Goal: Task Accomplishment & Management: Use online tool/utility

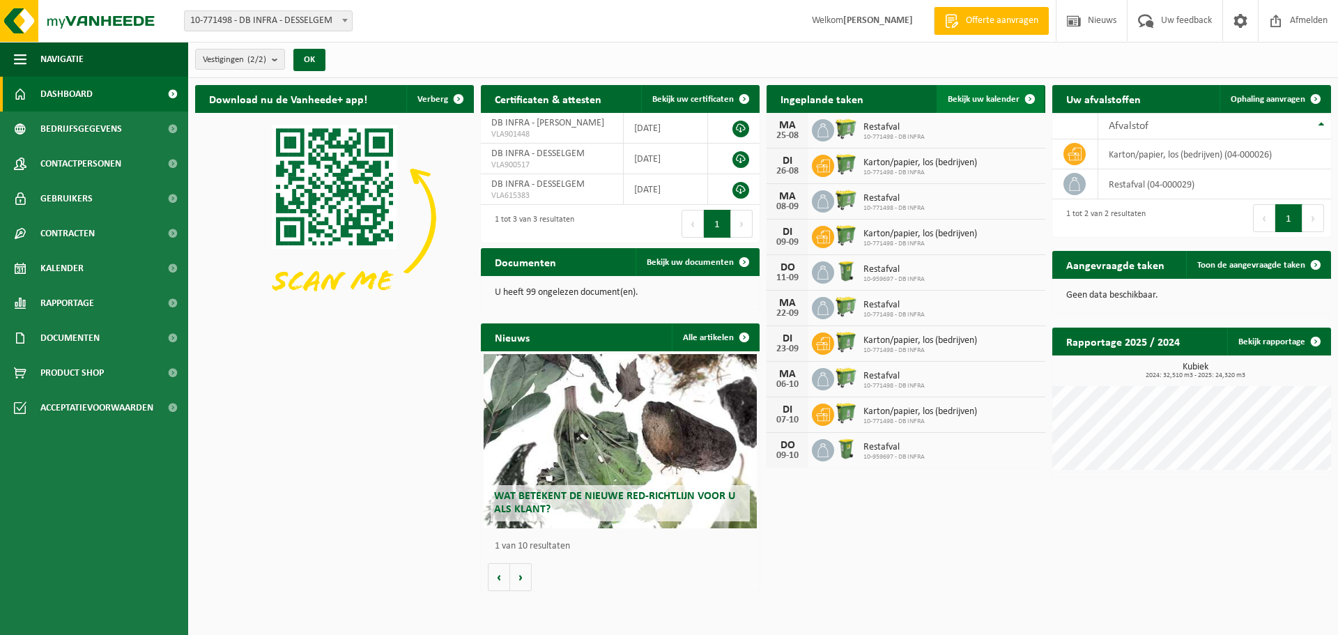
click at [999, 98] on span "Bekijk uw kalender" at bounding box center [984, 99] width 72 height 9
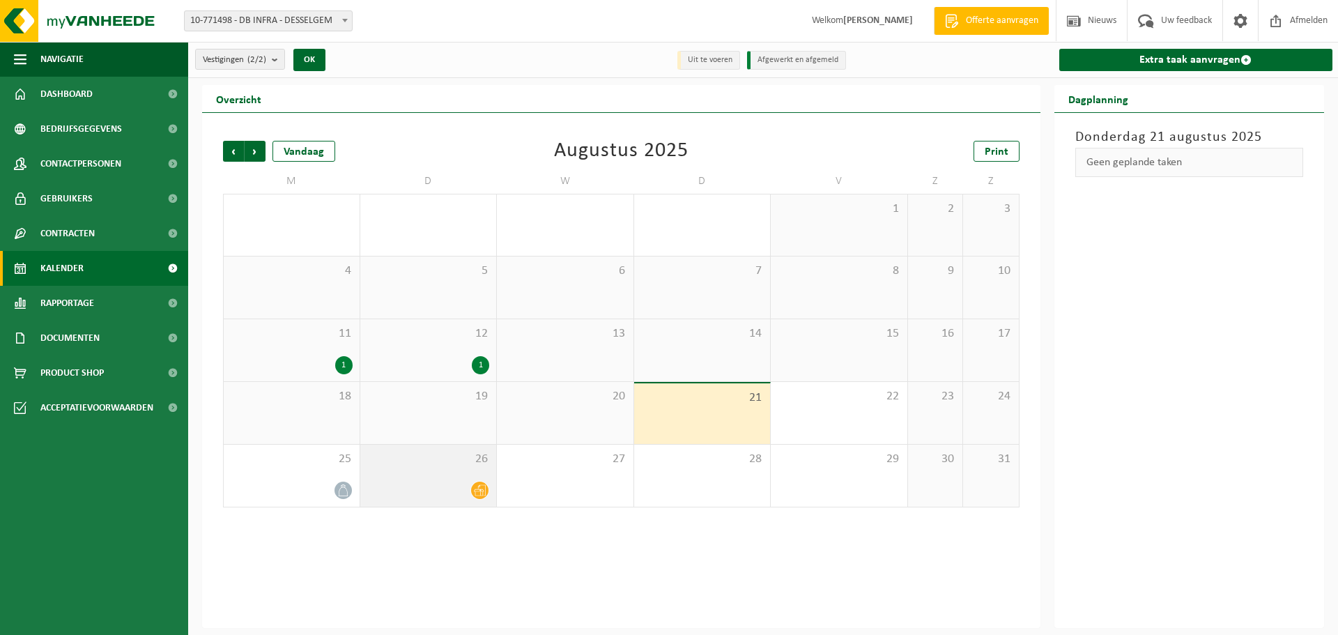
click at [480, 489] on icon at bounding box center [480, 490] width 12 height 11
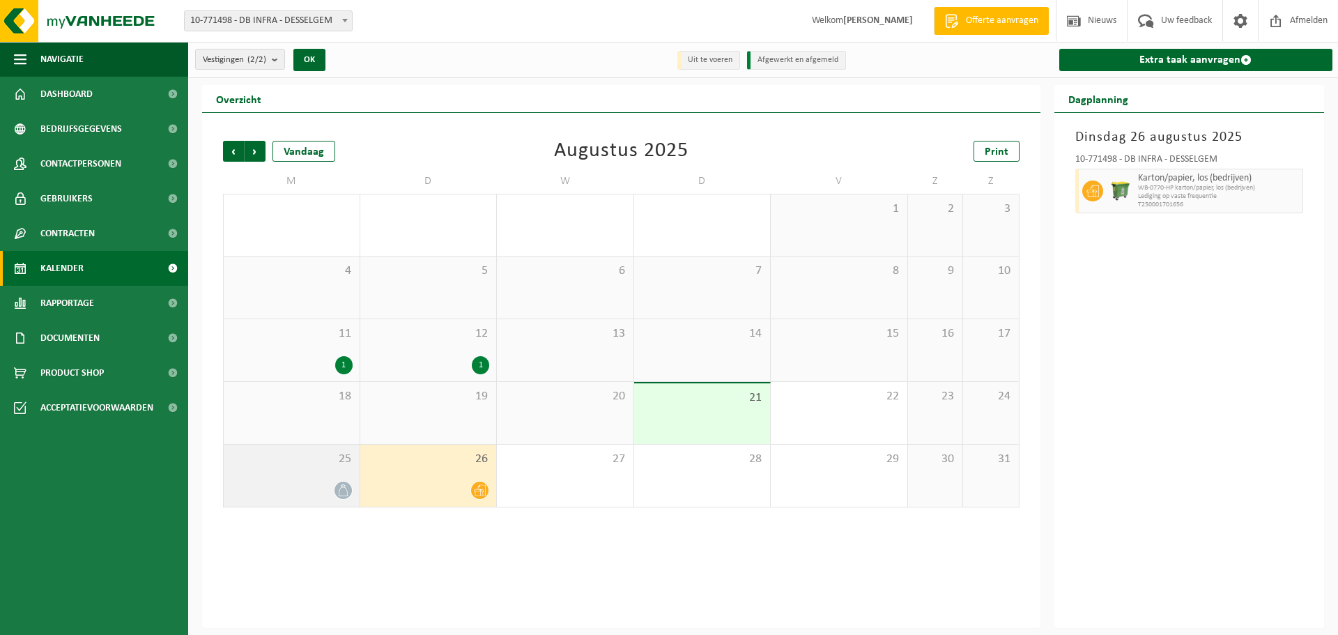
click at [333, 490] on div at bounding box center [292, 490] width 122 height 19
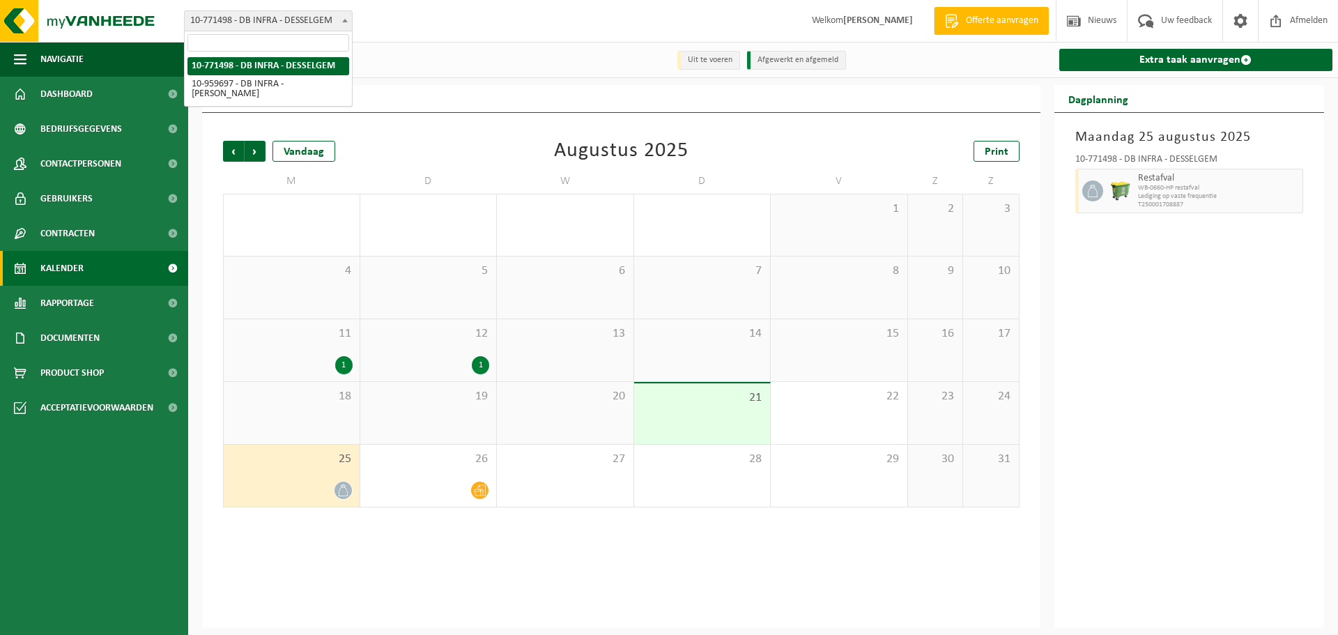
click at [323, 23] on span "10-771498 - DB INFRA - DESSELGEM" at bounding box center [268, 21] width 167 height 20
select select "148972"
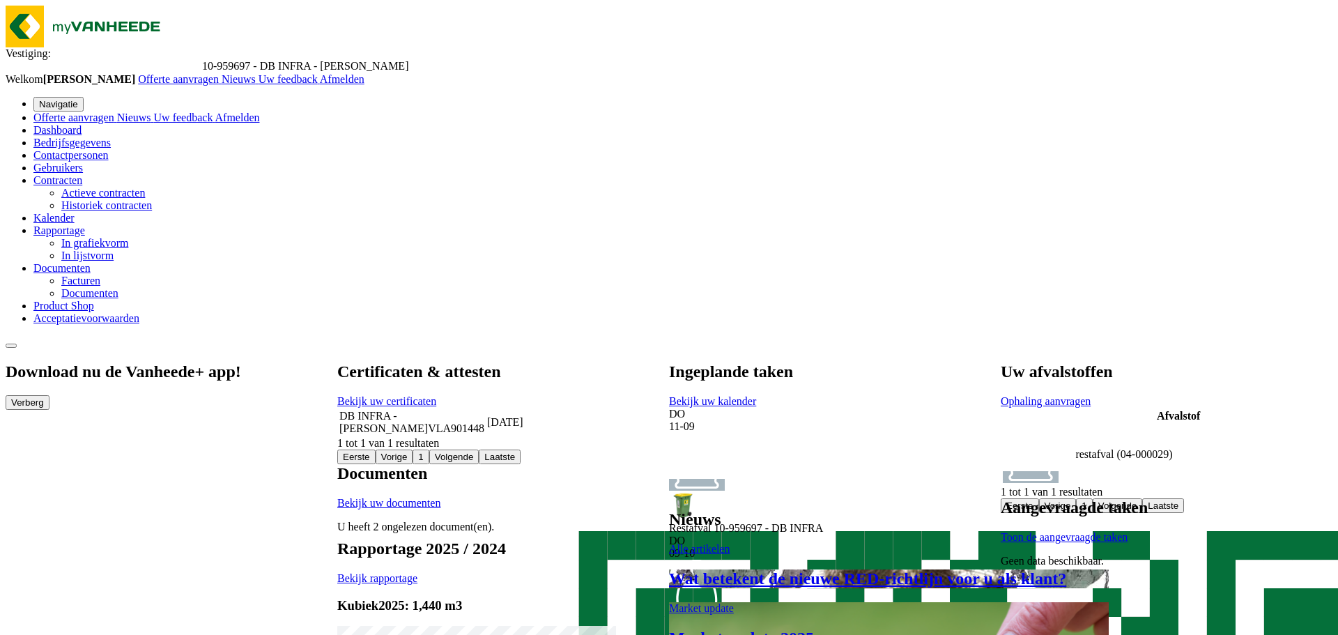
click at [756, 395] on span "Bekijk uw kalender" at bounding box center [712, 401] width 87 height 12
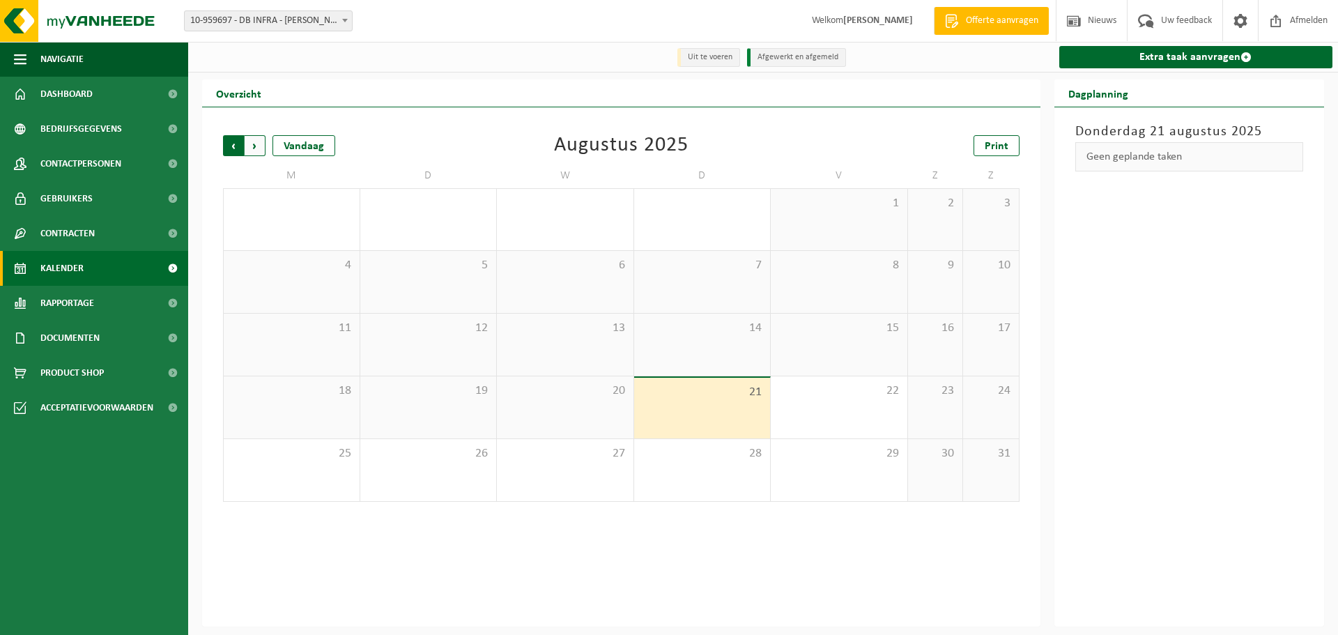
click at [256, 151] on span "Volgende" at bounding box center [255, 145] width 21 height 21
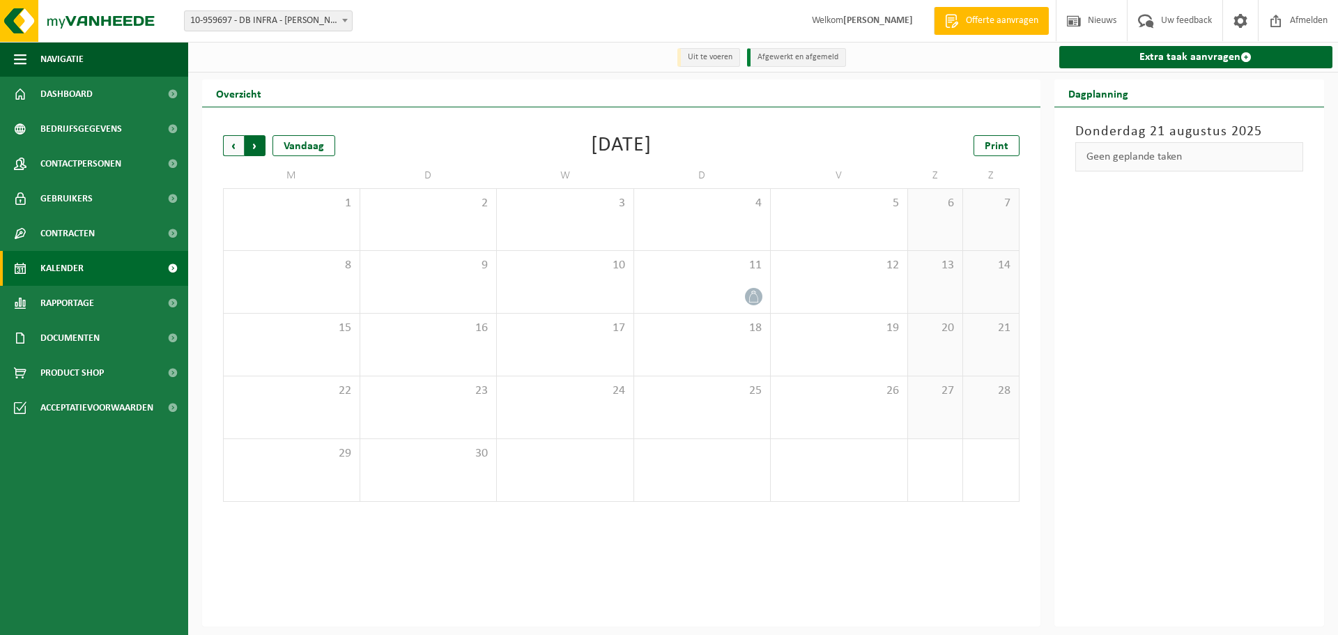
click at [231, 148] on span "Vorige" at bounding box center [233, 145] width 21 height 21
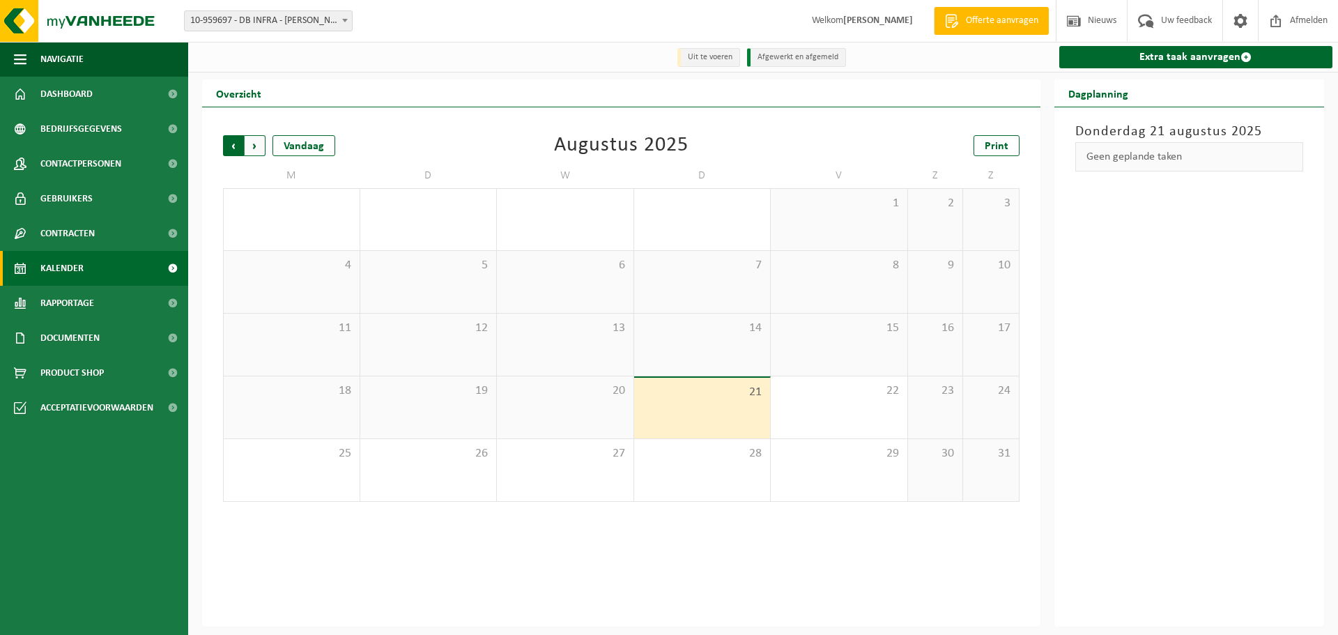
click at [251, 144] on span "Volgende" at bounding box center [255, 145] width 21 height 21
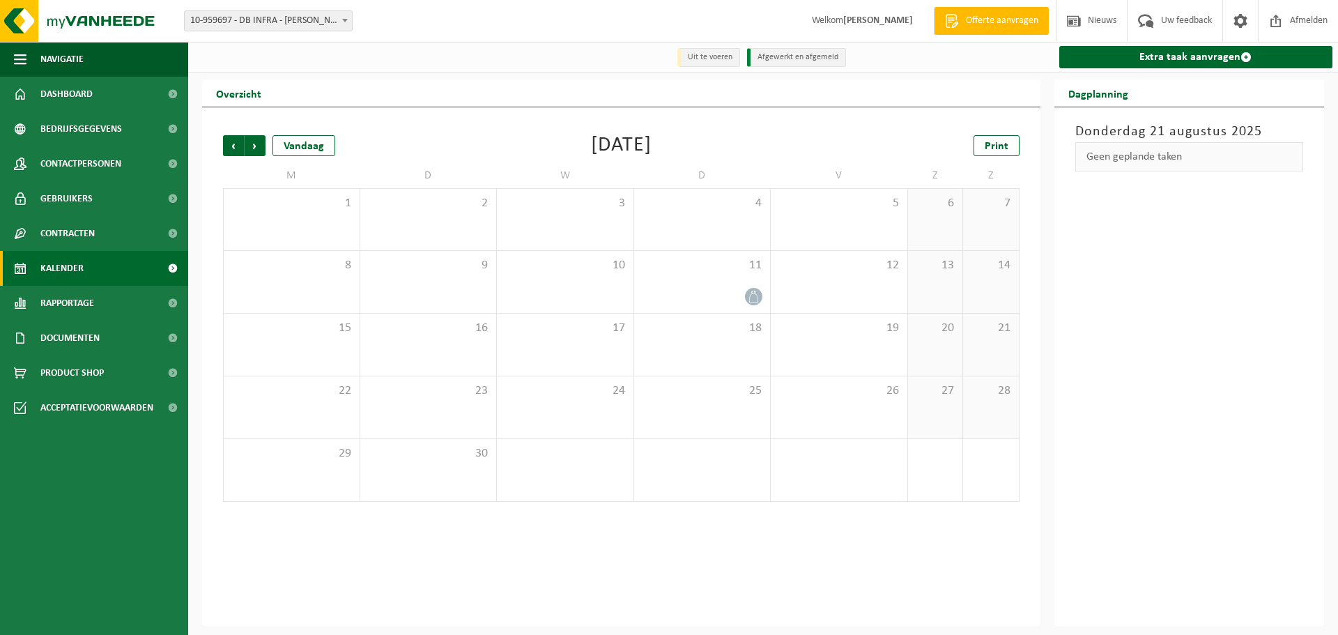
click at [251, 144] on span "Volgende" at bounding box center [255, 145] width 21 height 21
click at [235, 146] on span "Vorige" at bounding box center [233, 145] width 21 height 21
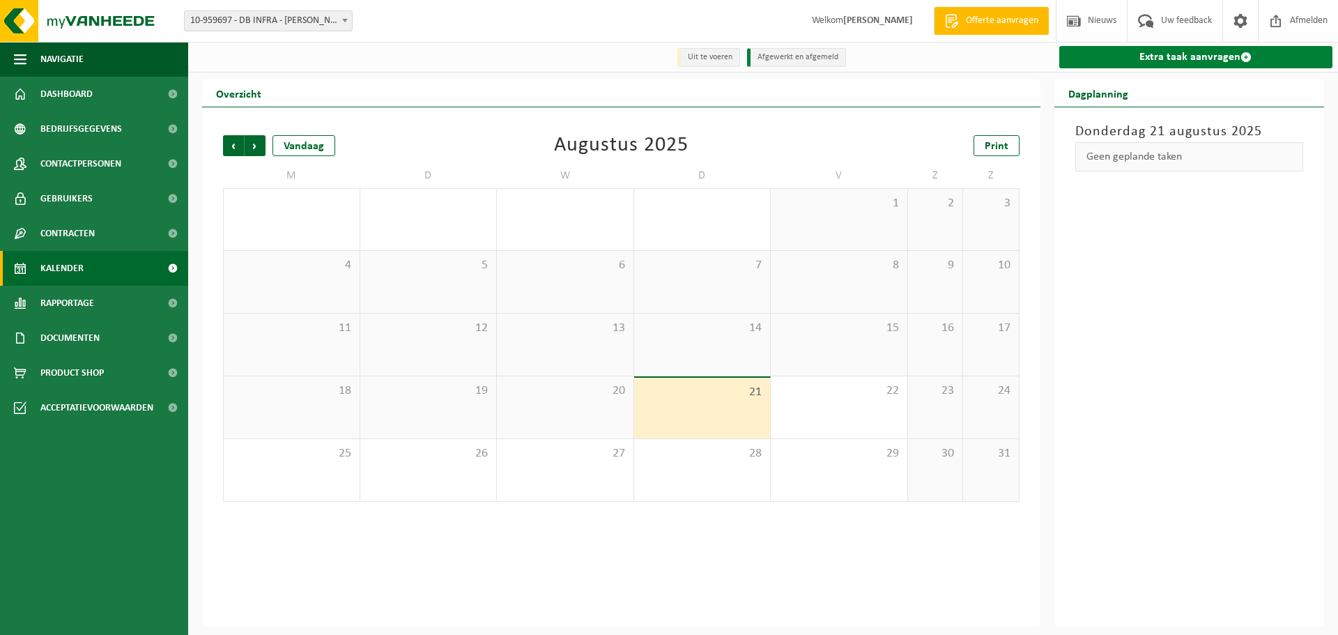
click at [1177, 60] on link "Extra taak aanvragen" at bounding box center [1196, 57] width 274 height 22
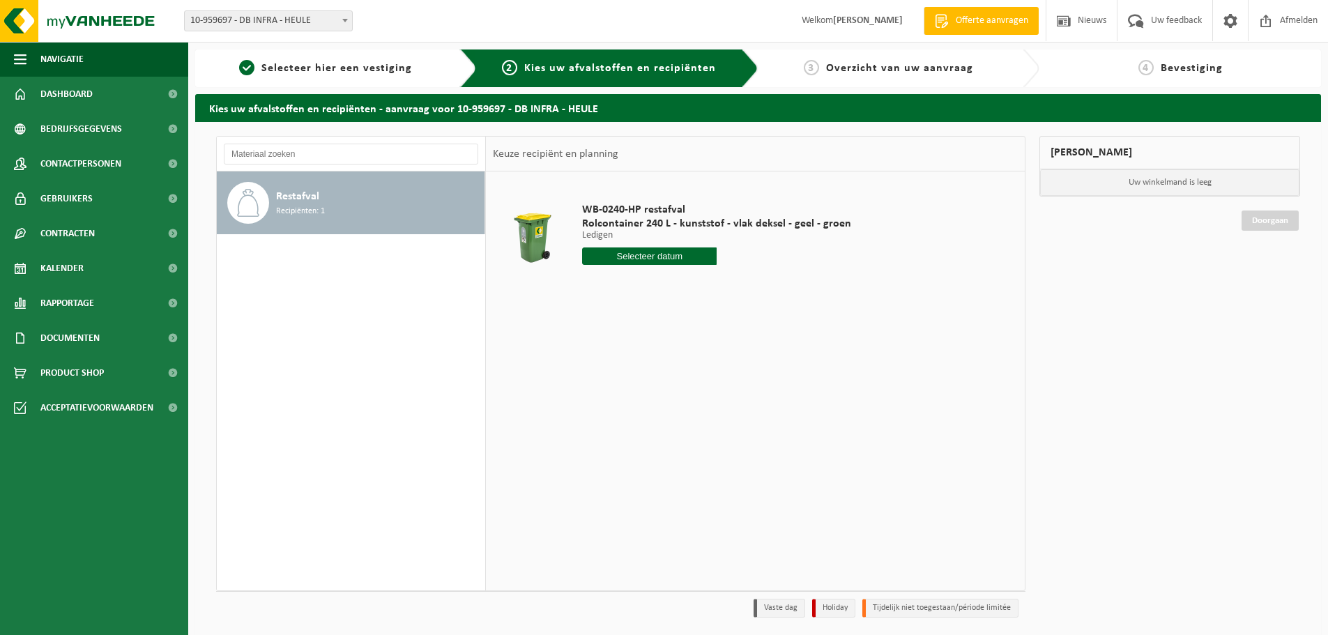
click at [663, 257] on input "text" at bounding box center [649, 255] width 135 height 17
click at [671, 426] on div "28" at bounding box center [669, 424] width 24 height 22
type input "Van 2025-08-28"
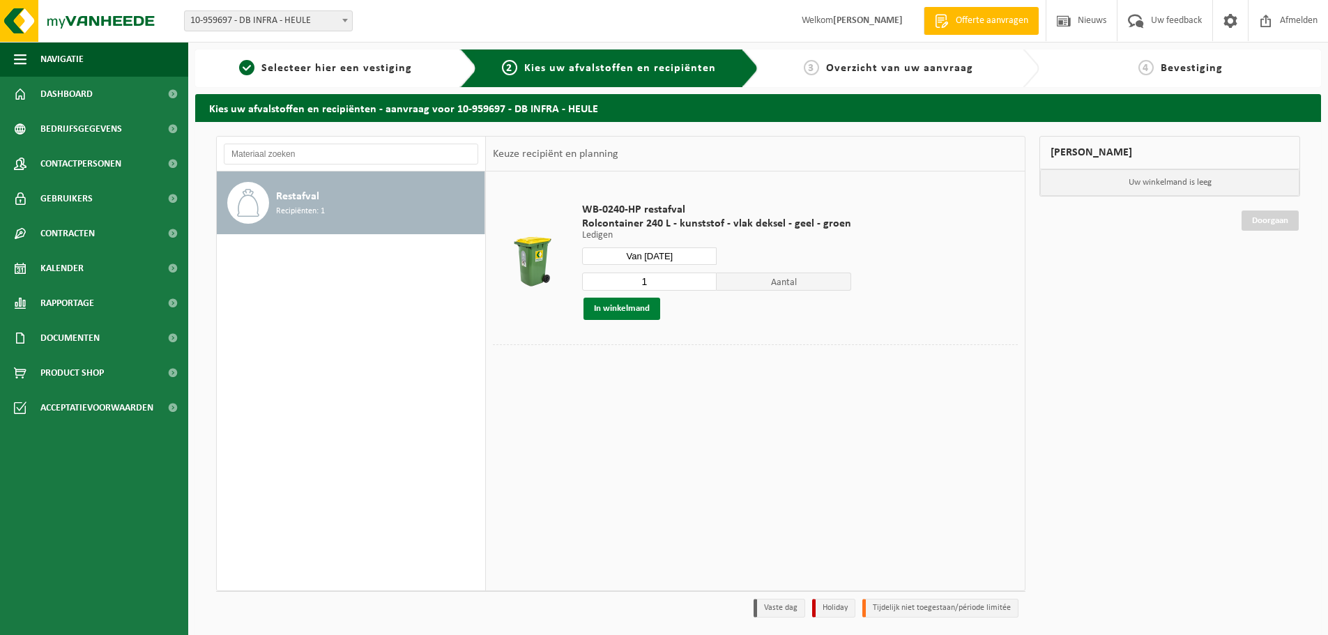
click at [629, 308] on button "In winkelmand" at bounding box center [621, 309] width 77 height 22
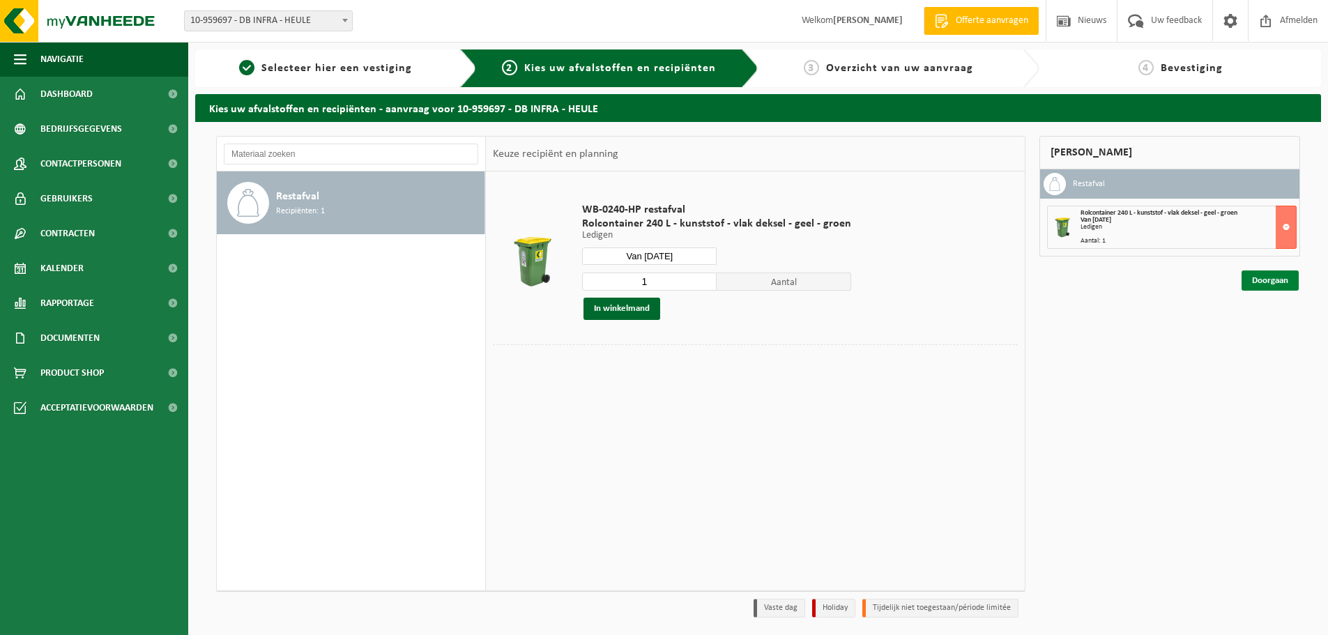
click at [1273, 279] on link "Doorgaan" at bounding box center [1269, 280] width 57 height 20
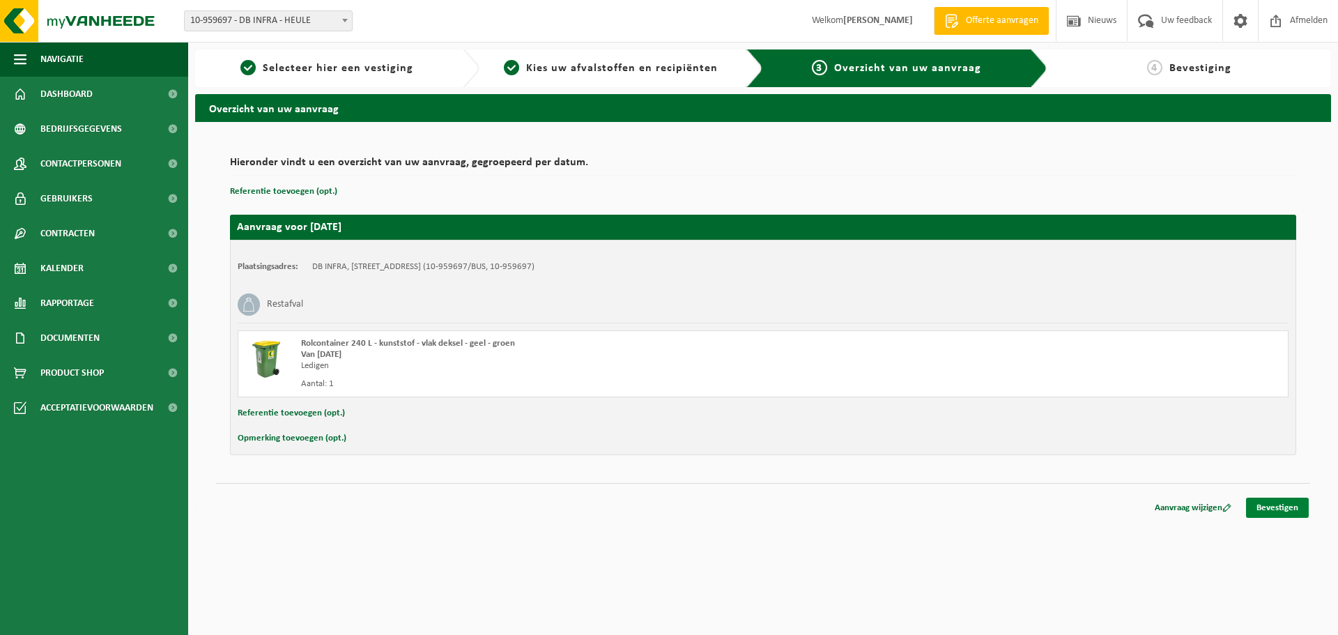
click at [1296, 512] on link "Bevestigen" at bounding box center [1277, 508] width 63 height 20
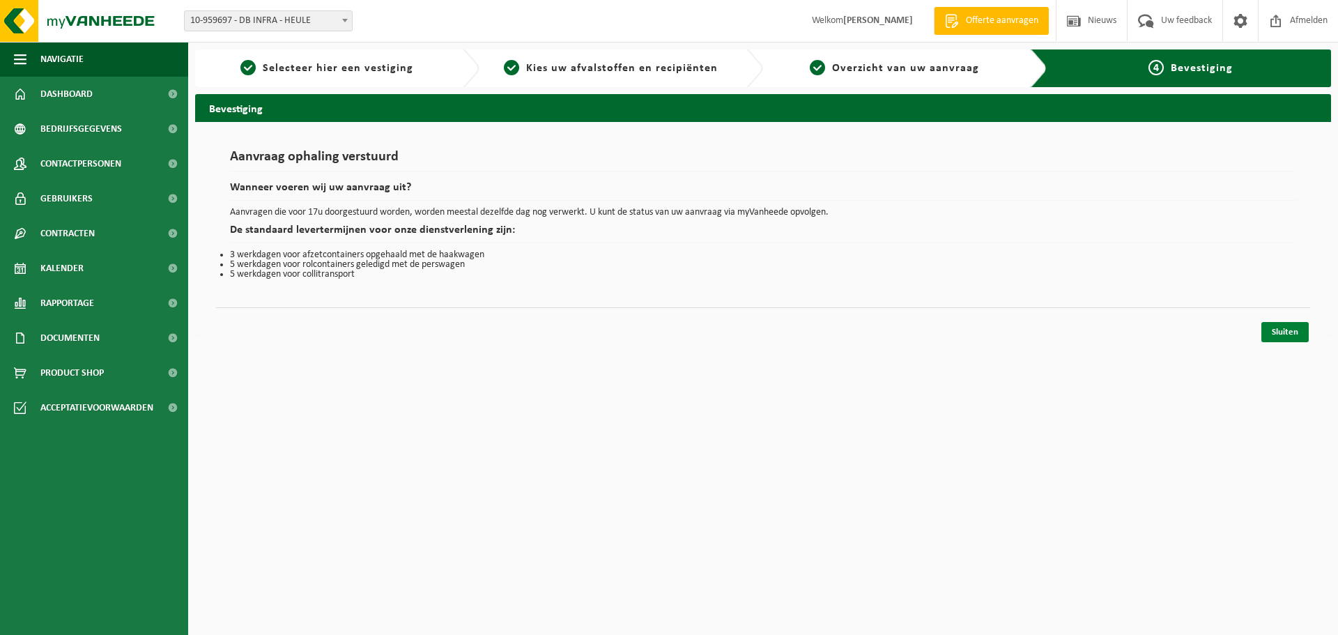
click at [1287, 330] on link "Sluiten" at bounding box center [1284, 332] width 47 height 20
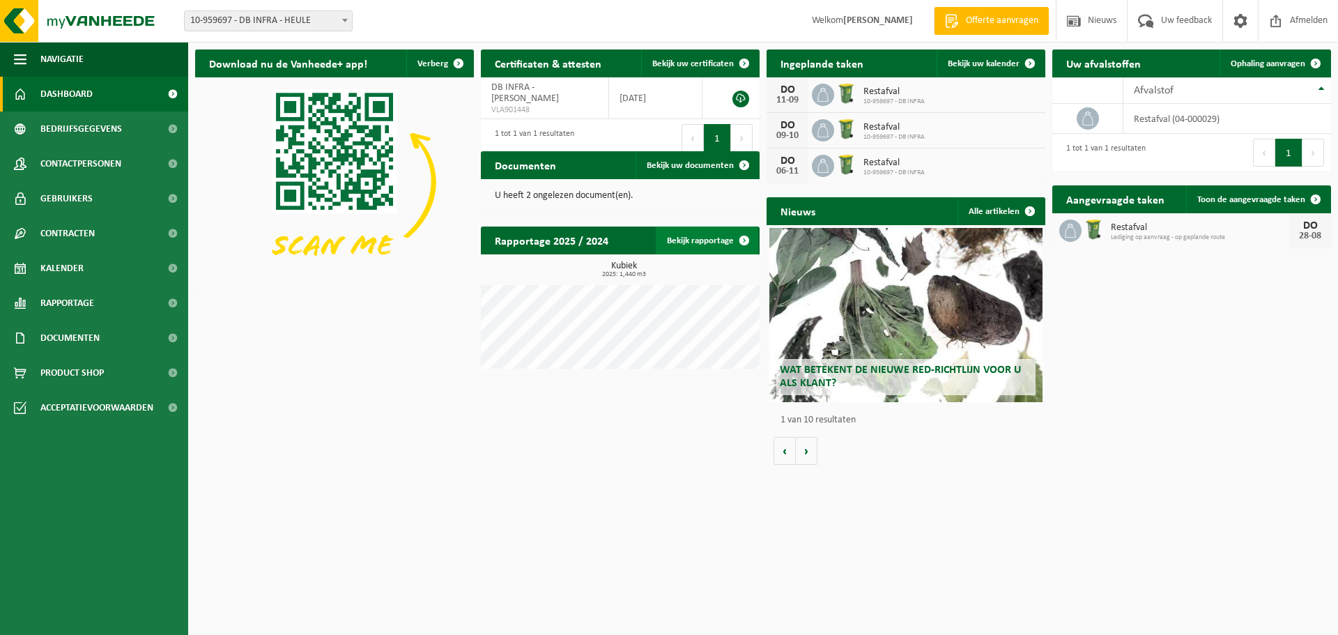
click at [746, 240] on span at bounding box center [744, 241] width 28 height 28
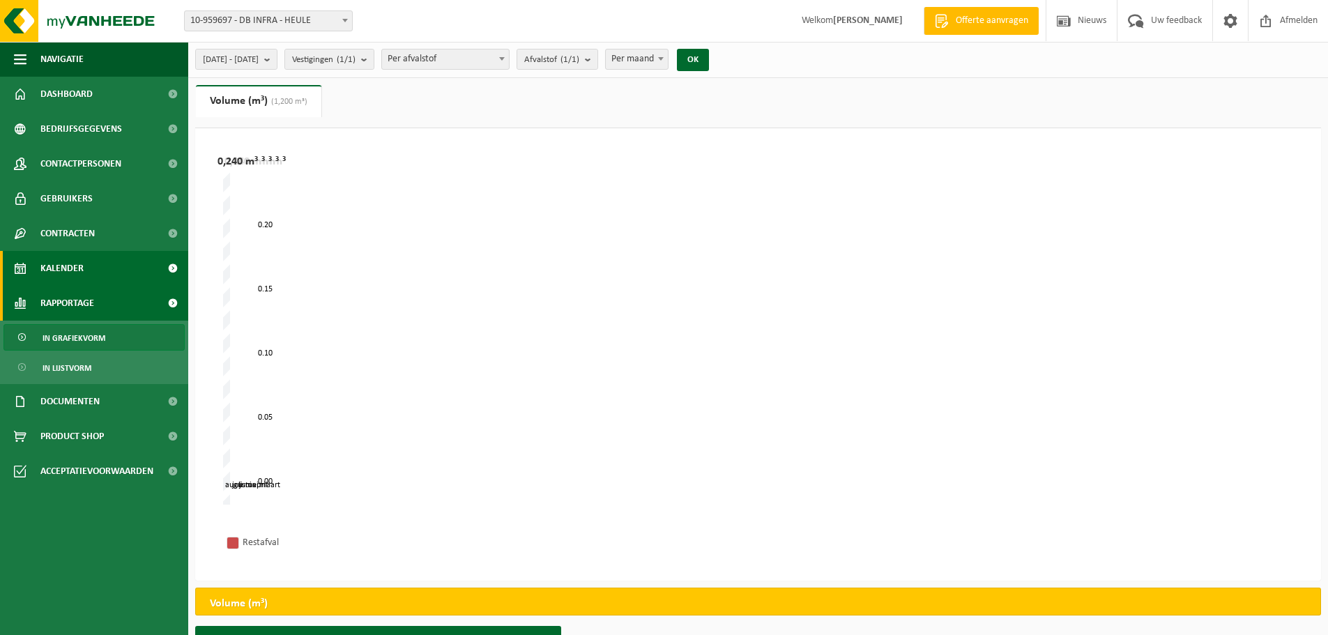
click at [70, 269] on span "Kalender" at bounding box center [61, 268] width 43 height 35
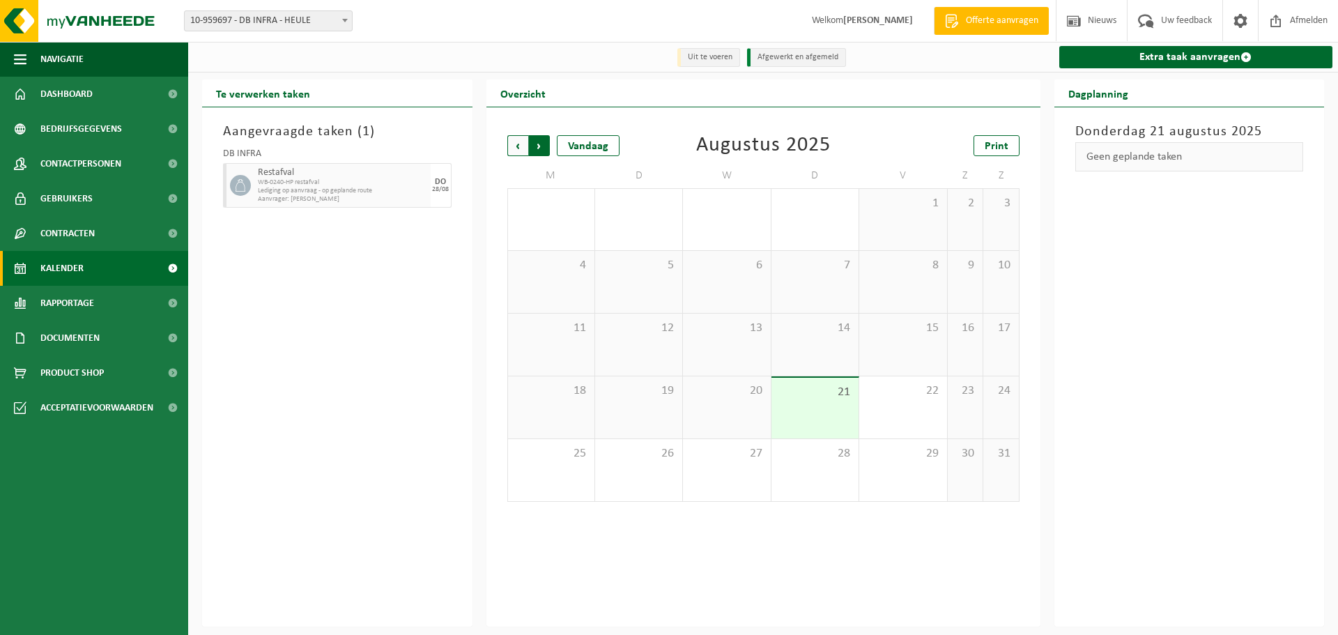
click at [521, 146] on span "Vorige" at bounding box center [517, 145] width 21 height 21
click at [841, 360] on div "1" at bounding box center [842, 360] width 17 height 18
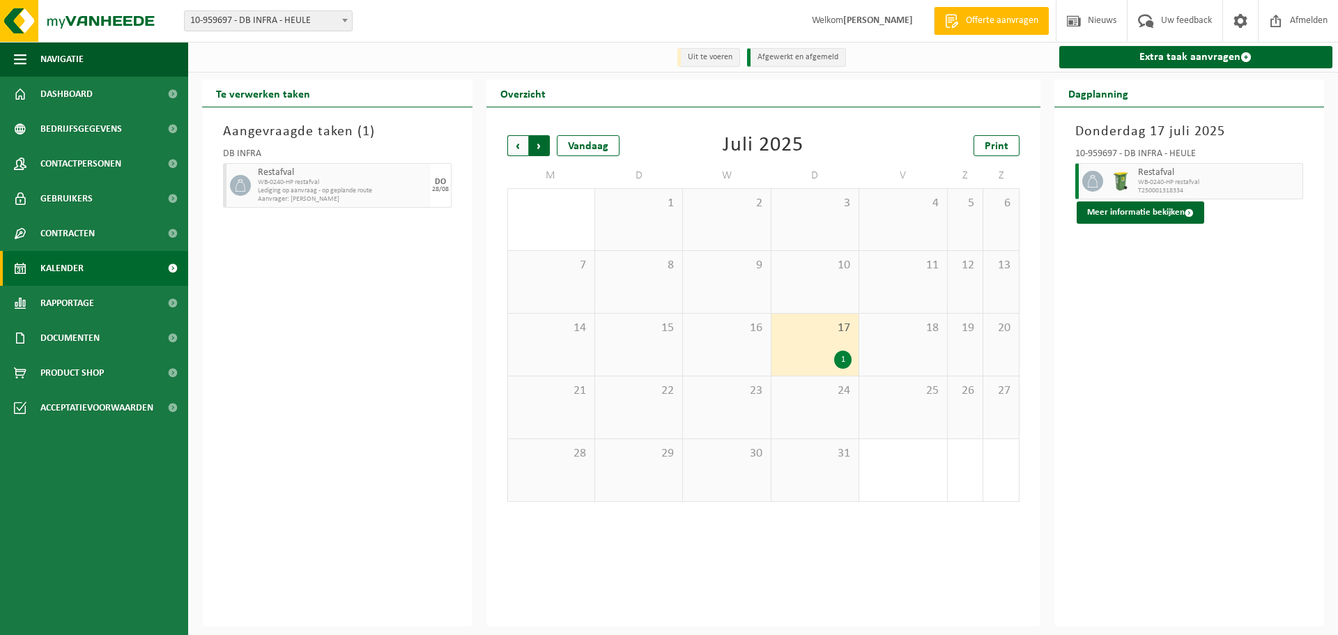
click at [523, 146] on span "Vorige" at bounding box center [517, 145] width 21 height 21
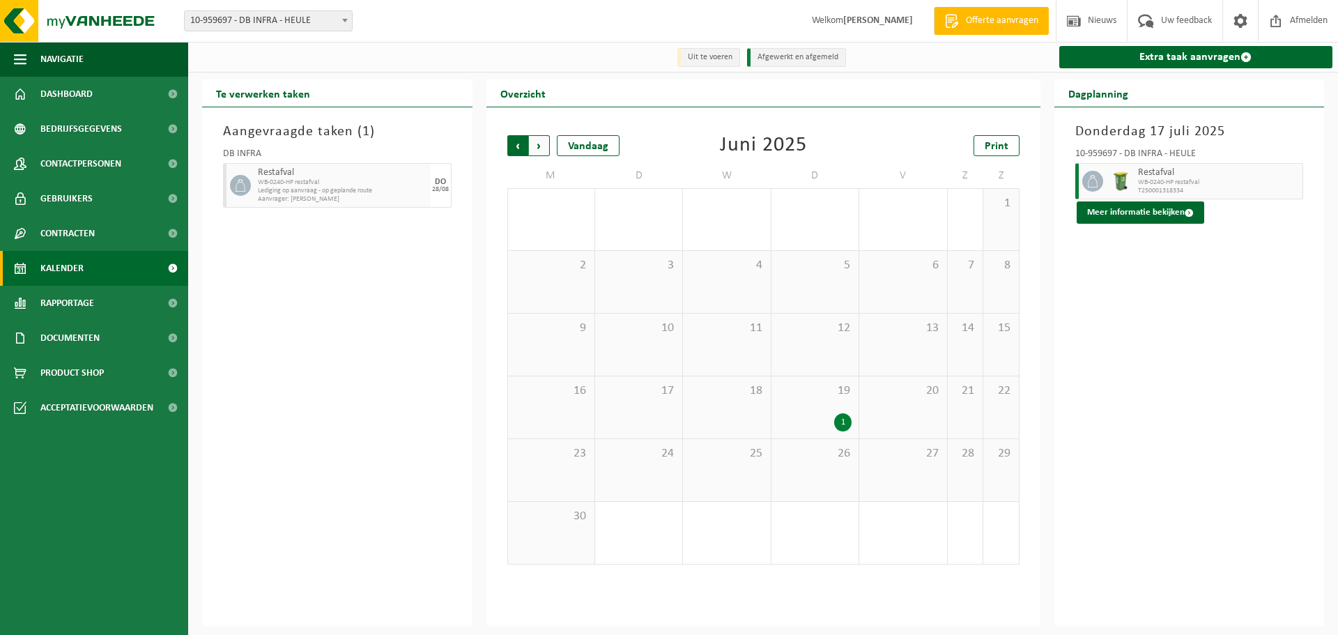
click at [541, 145] on span "Volgende" at bounding box center [539, 145] width 21 height 21
click at [856, 15] on strong "[PERSON_NAME]" at bounding box center [878, 20] width 70 height 10
click at [1245, 21] on span at bounding box center [1240, 20] width 21 height 41
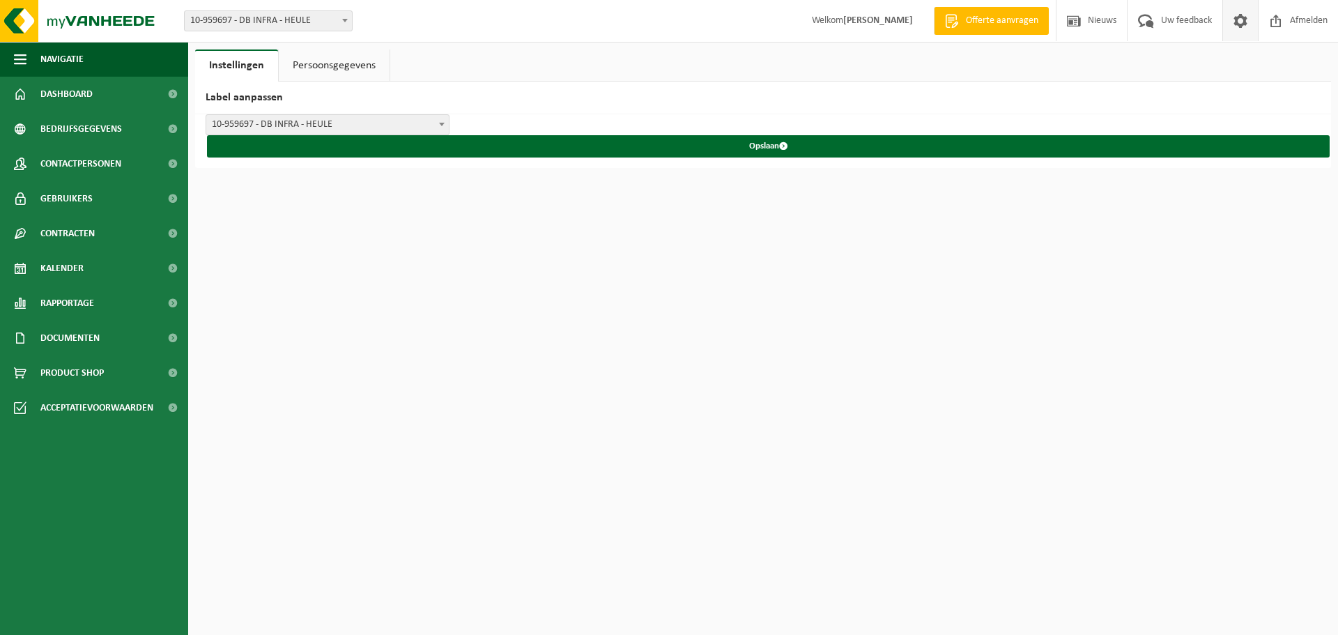
click at [327, 63] on link "Persoonsgegevens" at bounding box center [334, 65] width 111 height 32
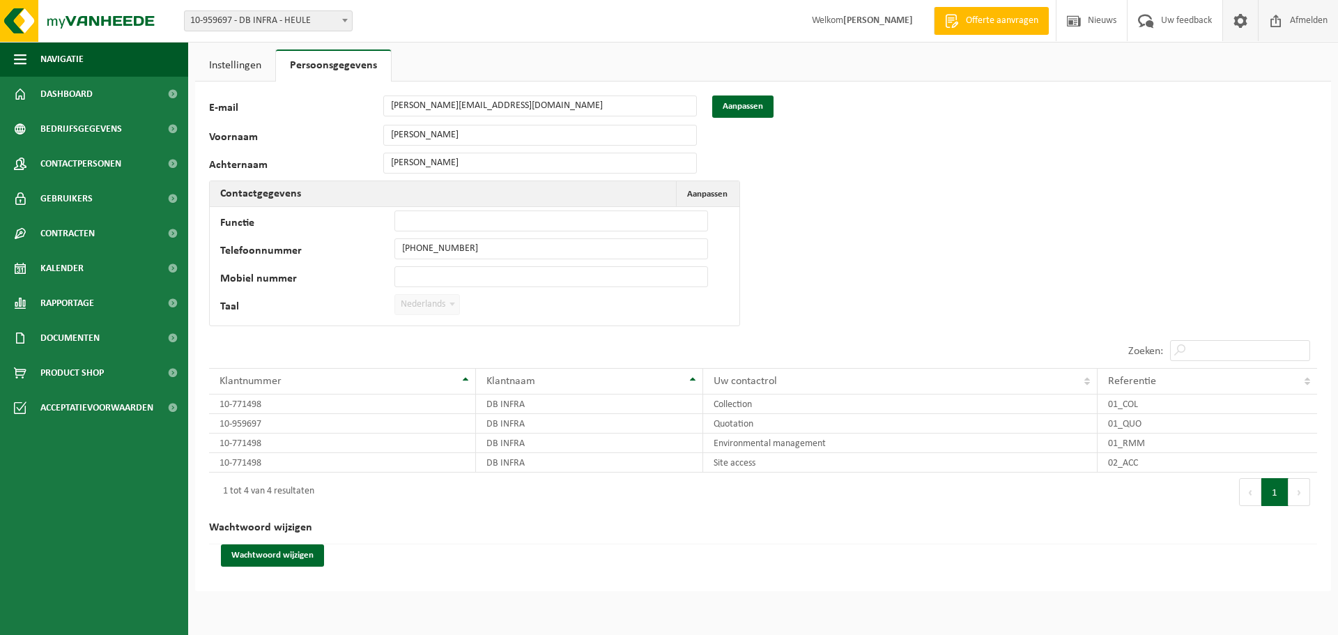
click at [1303, 19] on span "Afmelden" at bounding box center [1309, 20] width 45 height 41
